Goal: Book appointment/travel/reservation

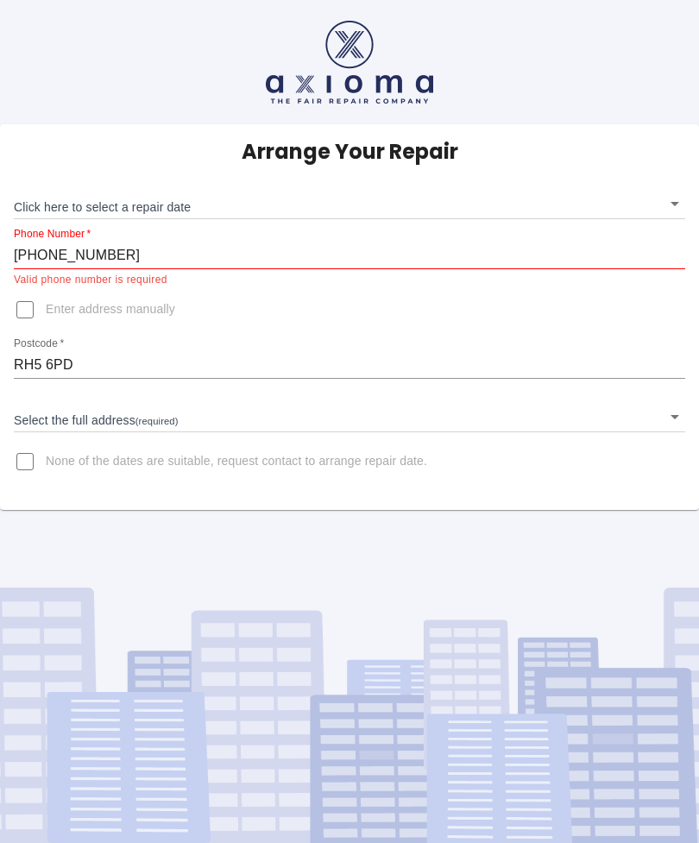
click at [139, 259] on input "[PHONE_NUMBER]" at bounding box center [349, 255] width 671 height 28
type input "+"
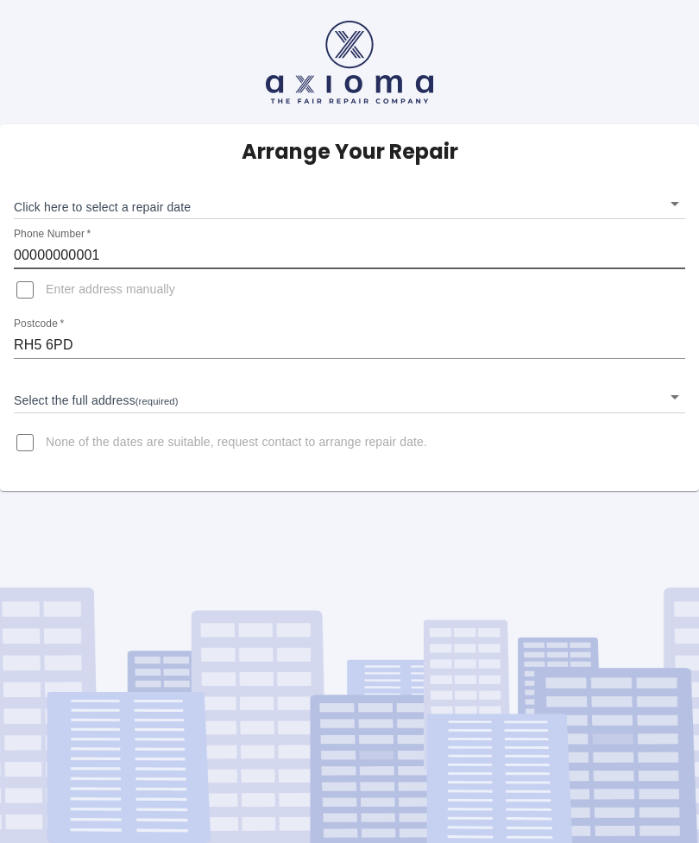
type input "00000000001"
click at [35, 293] on input "Enter address manually" at bounding box center [24, 289] width 41 height 41
checkbox input "true"
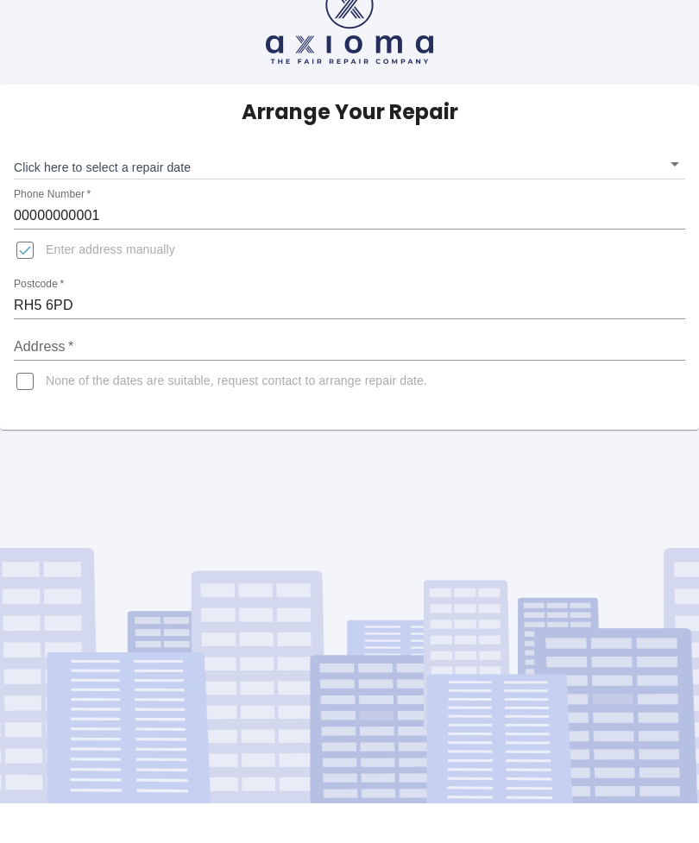
click at [129, 373] on input "Address   *" at bounding box center [349, 387] width 671 height 28
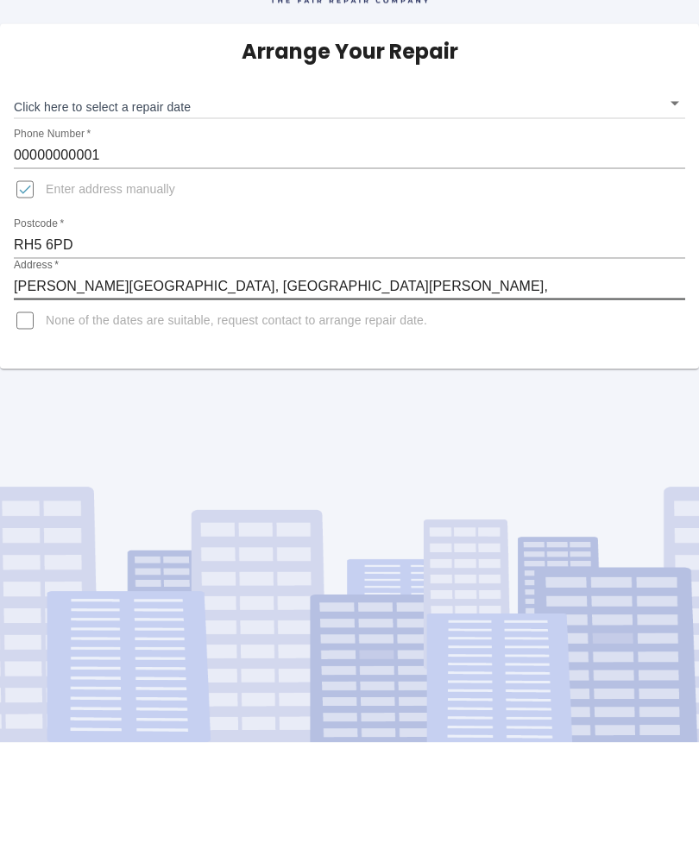
type input "[PERSON_NAME][GEOGRAPHIC_DATA], [GEOGRAPHIC_DATA][PERSON_NAME],"
click at [153, 56] on body "Arrange Your Repair Click here to select a repair date ​ Phone Number   * 00000…" at bounding box center [349, 421] width 699 height 843
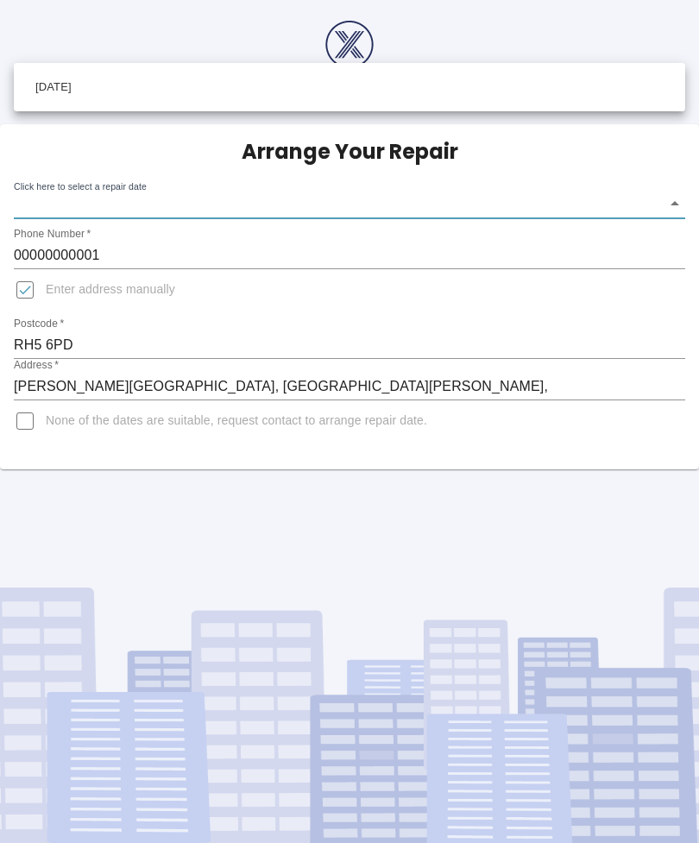
click at [547, 554] on div at bounding box center [349, 421] width 699 height 843
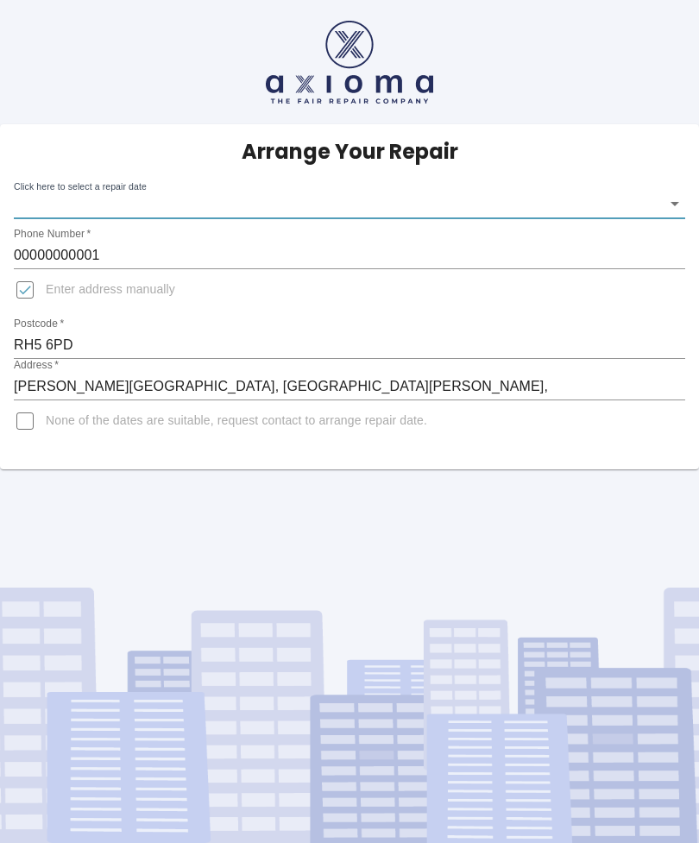
click at [567, 558] on div "Arrange Your Repair Click here to select a repair date ​ Phone Number   * 00000…" at bounding box center [349, 421] width 699 height 843
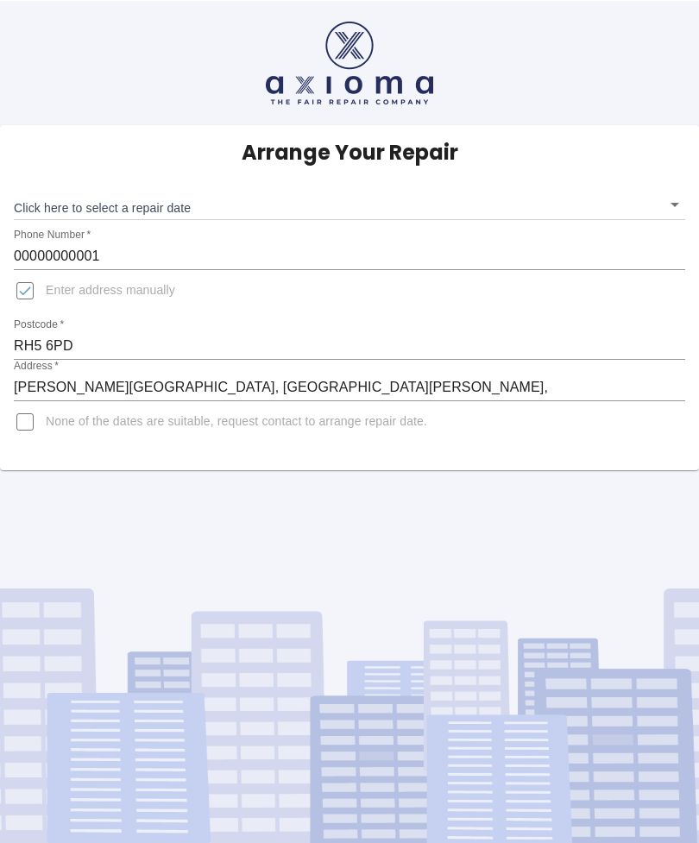
click at [160, 154] on body "Arrange Your Repair Click here to select a repair date ​ Phone Number   * 00000…" at bounding box center [349, 421] width 699 height 843
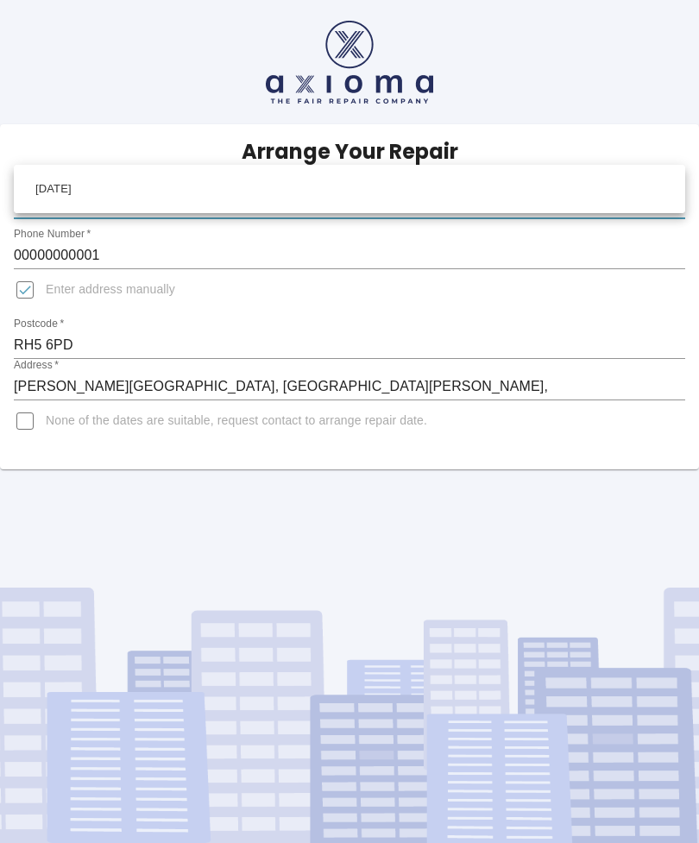
click at [693, 719] on div at bounding box center [349, 421] width 699 height 843
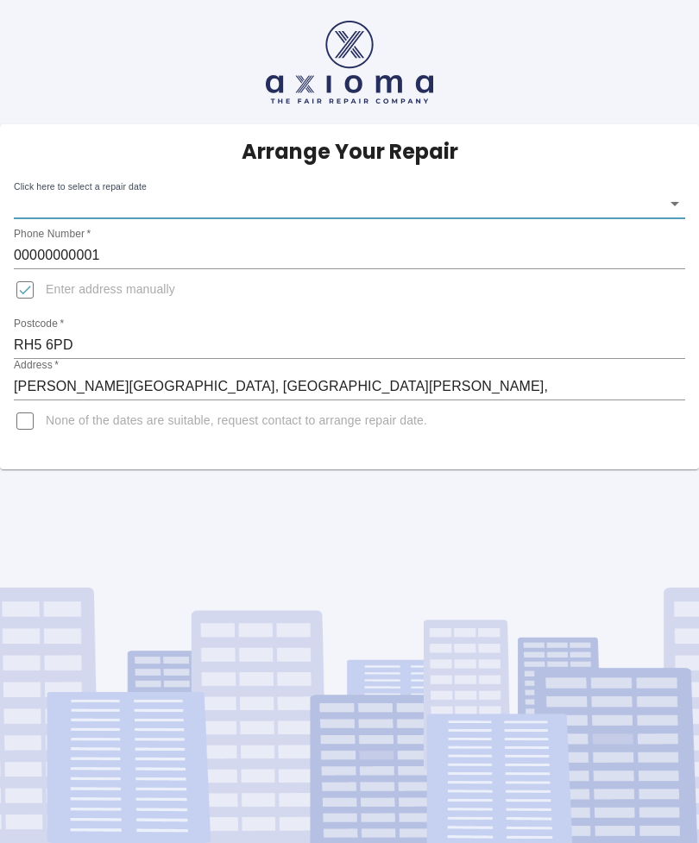
click at [103, 134] on body "Arrange Your Repair Click here to select a repair date ​ Phone Number   * 00000…" at bounding box center [349, 421] width 699 height 843
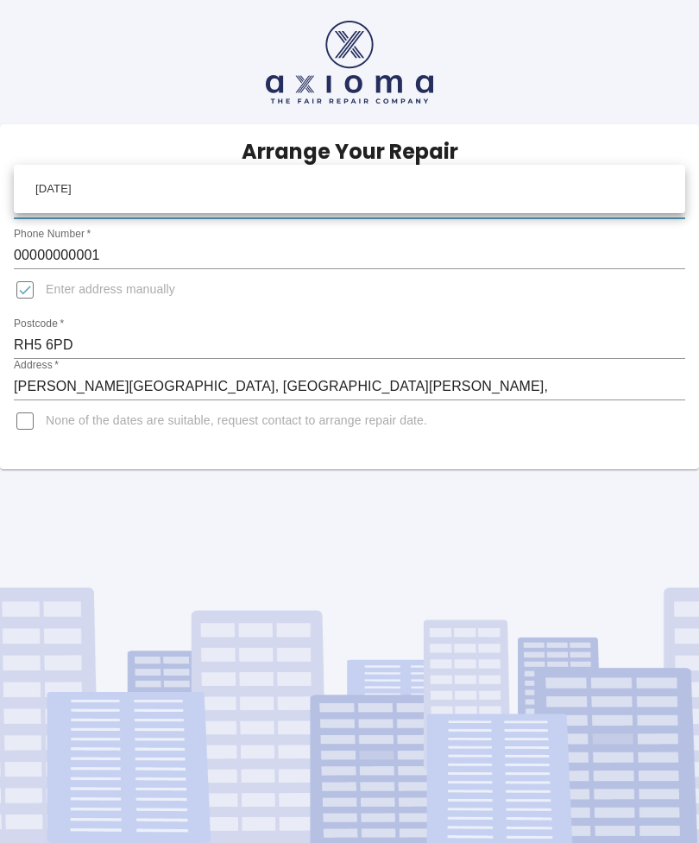
click at [327, 186] on li "Tue Sep 30 2025" at bounding box center [349, 189] width 662 height 40
type input "2025-09-30T00:00:00.000Z"
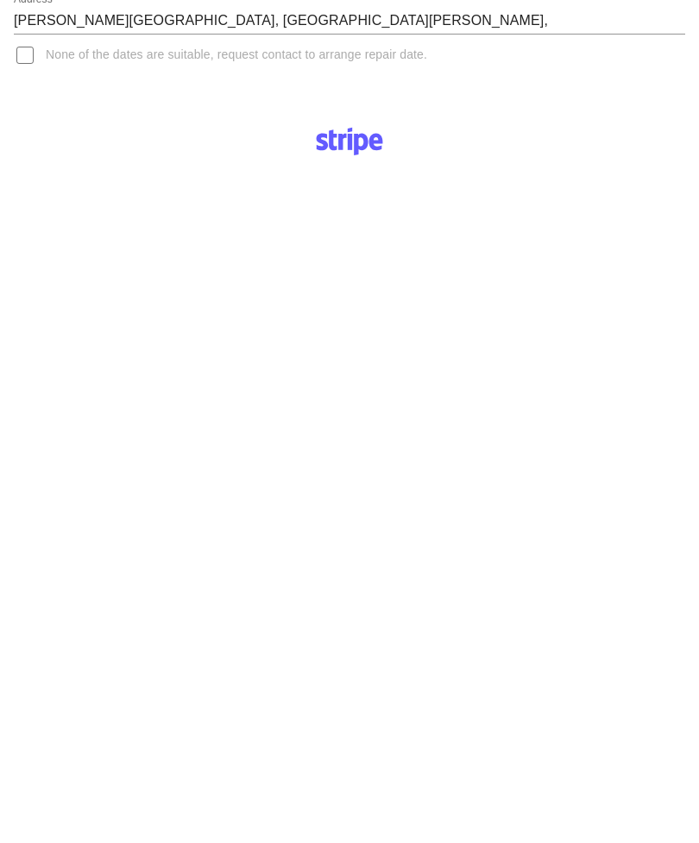
scroll to position [580, 0]
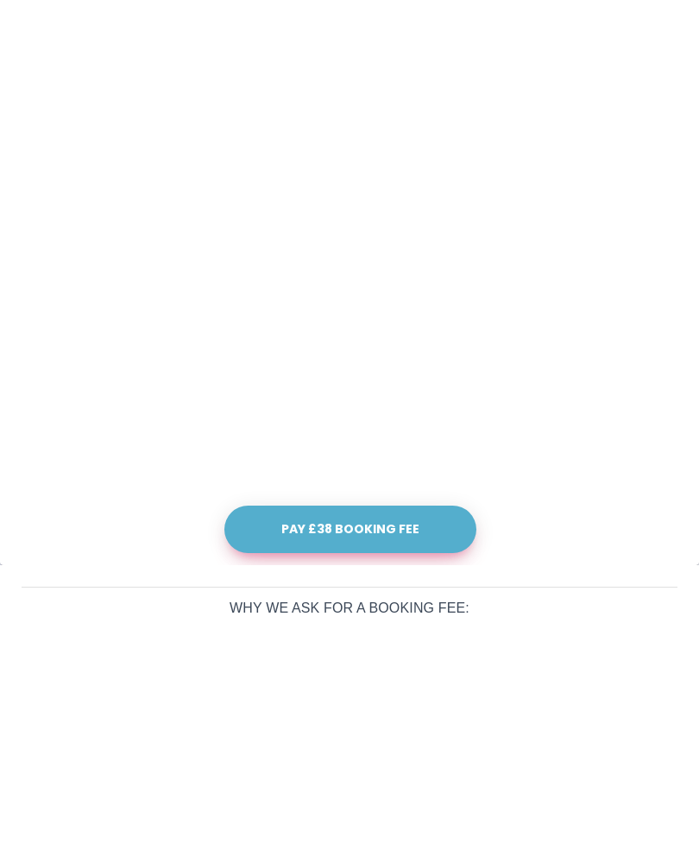
click at [356, 726] on button "Pay £38 Booking Fee" at bounding box center [350, 749] width 252 height 47
